Goal: Find contact information: Obtain details needed to contact an individual or organization

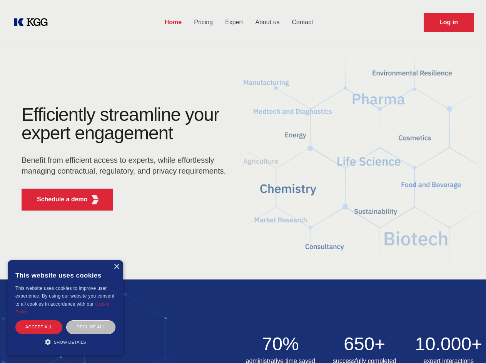
click at [243, 181] on div "Efficiently streamline your expert engagement Benefit from efficient access to …" at bounding box center [126, 161] width 234 height 111
click at [58, 199] on p "Schedule a demo" at bounding box center [62, 199] width 51 height 9
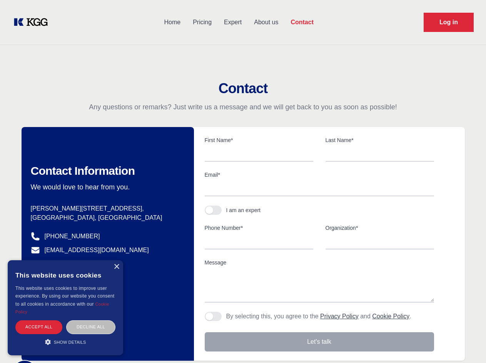
click at [116, 267] on div "× This website uses cookies This website uses cookies to improve user experienc…" at bounding box center [66, 307] width 116 height 95
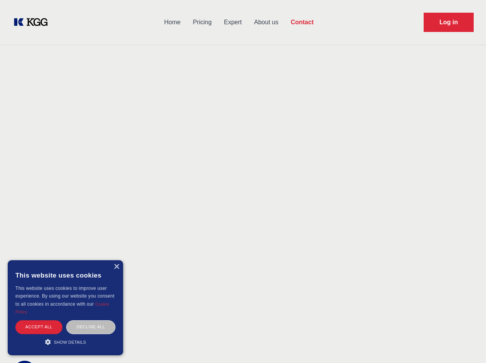
click at [39, 327] on div "Accept all" at bounding box center [38, 326] width 47 height 13
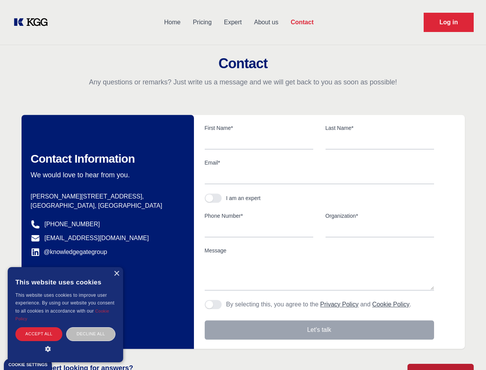
click at [91, 327] on body "Home Pricing Expert About us Contact Log in Contact Any questions or remarks? J…" at bounding box center [243, 338] width 486 height 677
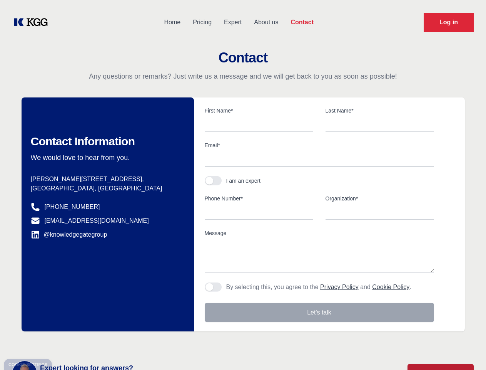
click at [65, 342] on main "Contact Any questions or remarks? Just write us a message and we will get back …" at bounding box center [243, 200] width 486 height 401
